Goal: Task Accomplishment & Management: Manage account settings

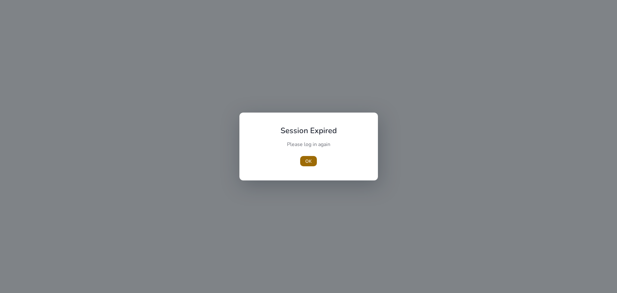
click at [305, 158] on span "OK" at bounding box center [308, 161] width 6 height 7
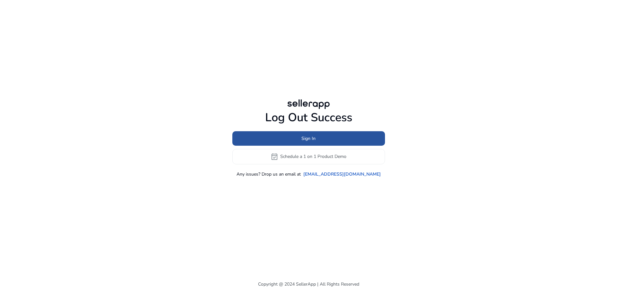
click at [318, 137] on span at bounding box center [308, 137] width 153 height 15
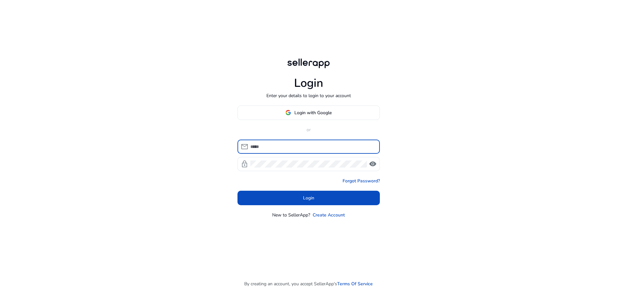
type input "**********"
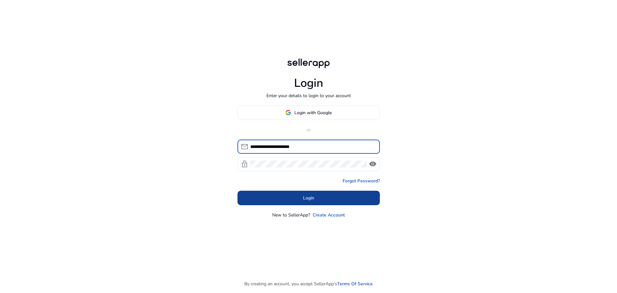
click at [291, 194] on span at bounding box center [309, 197] width 142 height 15
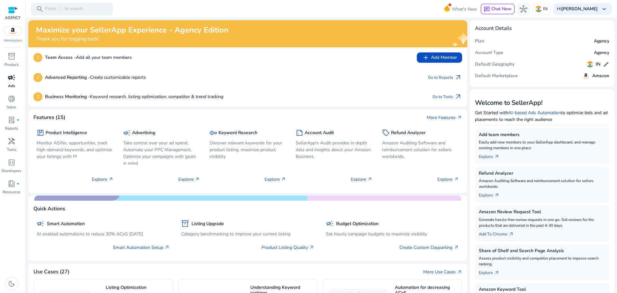
click at [11, 80] on span "campaign" at bounding box center [12, 78] width 8 height 8
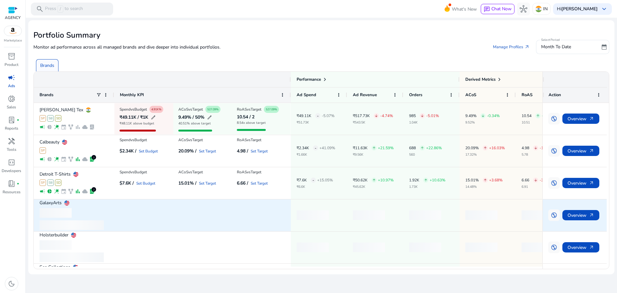
scroll to position [94, 0]
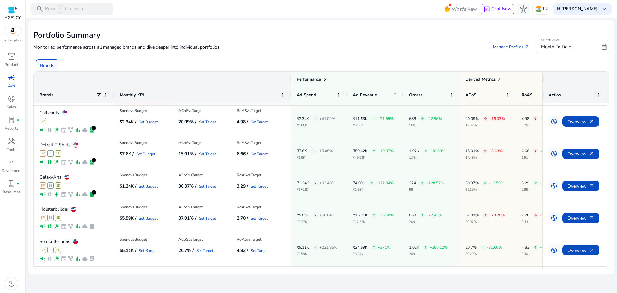
drag, startPoint x: 400, startPoint y: 269, endPoint x: 449, endPoint y: 266, distance: 48.6
click at [449, 266] on mat-card "Portfolio Summary Monitor ad performance across all managed brands and dive dee…" at bounding box center [321, 147] width 586 height 254
drag, startPoint x: 447, startPoint y: 269, endPoint x: 468, endPoint y: 269, distance: 20.3
click at [468, 269] on mat-card "Portfolio Summary Monitor ad performance across all managed brands and dive dee…" at bounding box center [321, 147] width 586 height 254
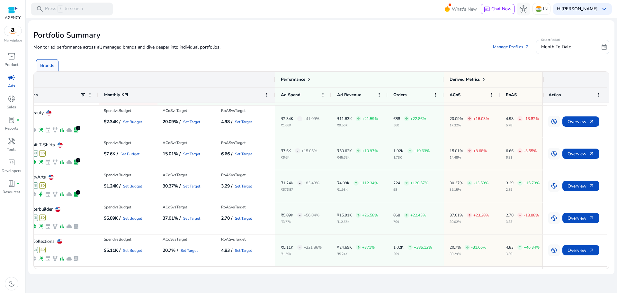
scroll to position [0, 0]
